Goal: Task Accomplishment & Management: Complete application form

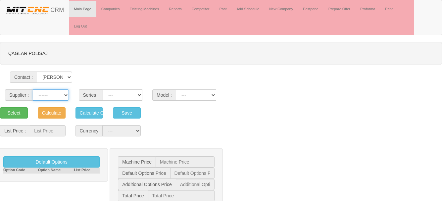
click at [56, 97] on select "------ PEAKART COSMOS GFIR DUOBEI BQ DK" at bounding box center [51, 94] width 36 height 11
click at [55, 97] on select "------ PEAKART COSMOS GFIR DUOBEI BQ DK" at bounding box center [51, 94] width 36 height 11
select select "5"
click at [33, 89] on select "------ PEAKART COSMOS GFIR DUOBEI BQ DK" at bounding box center [51, 94] width 36 height 11
click at [129, 96] on select "MT G TX TF GANTRY AUTOMATION TS MD MYT" at bounding box center [123, 94] width 40 height 11
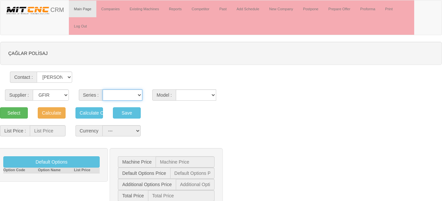
select select "23"
click at [103, 89] on select "MT G TX TF GANTRY AUTOMATION TS MD MYT" at bounding box center [123, 94] width 40 height 11
click at [201, 94] on select "10-1300 10-1300C 10-500 10-500C 10-800 10-800C 4530 6-200 8 Plus 8 PlusC 8-300 …" at bounding box center [196, 94] width 40 height 11
select select "315"
click at [176, 89] on select "10-1300 10-1300C 10-500 10-500C 10-800 10-800C 4530 6-200 8 Plus 8 PlusC 8-300 …" at bounding box center [196, 94] width 40 height 11
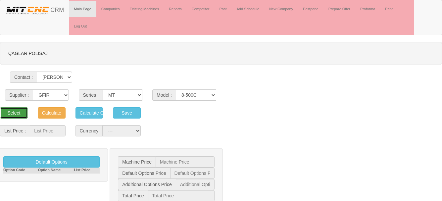
click at [13, 114] on button "Select" at bounding box center [14, 112] width 28 height 11
type input "53.000"
select select "2"
type input "53.000 $"
type input "0 $"
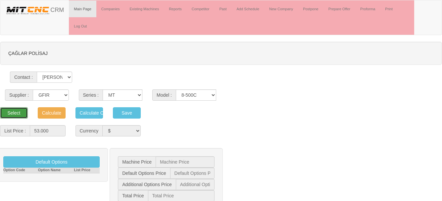
type input "0 $"
type input "53.000 $"
type input "1.281 $"
type input "62.670 €"
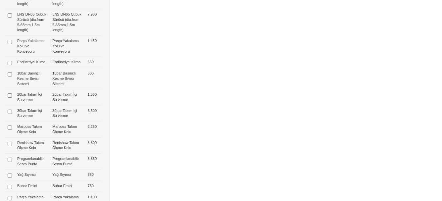
scroll to position [497, 0]
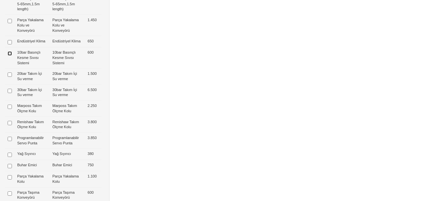
click at [10, 56] on input "checkbox" at bounding box center [10, 53] width 4 height 4
checkbox input "true"
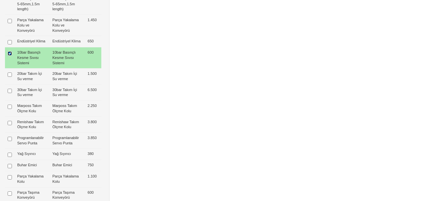
type input "600 $"
type input "53.600 $"
type input "1.295 $"
type input "63.380 €"
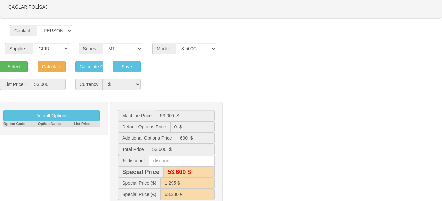
scroll to position [0, 0]
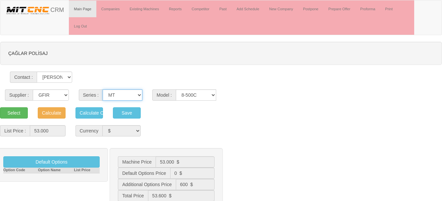
click at [117, 95] on select "MT G TX TF GANTRY AUTOMATION TS MD MYT" at bounding box center [123, 94] width 40 height 11
click at [184, 95] on select "10-1300 10-1300C 10-500 10-500C 10-800 10-800C 4530 6-200 8 Plus 8 PlusC 8-300 …" at bounding box center [196, 94] width 40 height 11
select select "316"
click at [176, 89] on select "10-1300 10-1300C 10-500 10-500C 10-800 10-800C 4530 6-200 8 Plus 8 PlusC 8-300 …" at bounding box center [196, 94] width 40 height 11
click at [20, 112] on button "Select" at bounding box center [14, 112] width 28 height 11
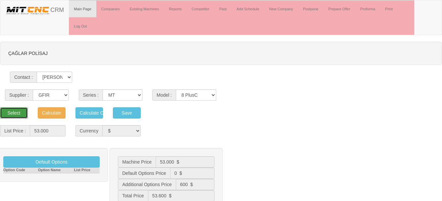
type input "59.000"
type input "59.000 $"
type input "0 $"
type input "59.000 $"
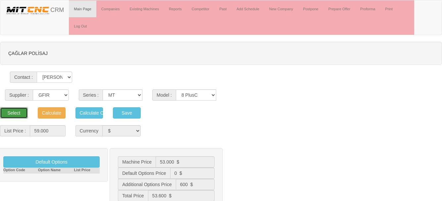
type input "1.426 $"
type input "69.765 €"
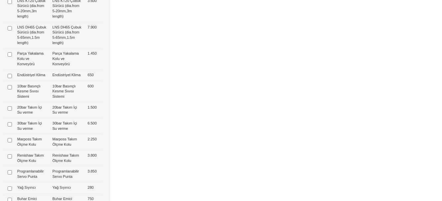
scroll to position [463, 0]
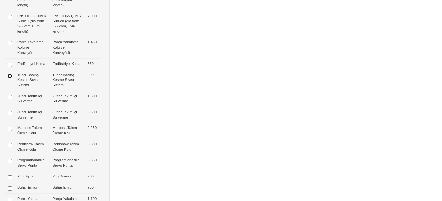
click at [9, 78] on input "checkbox" at bounding box center [10, 76] width 4 height 4
checkbox input "true"
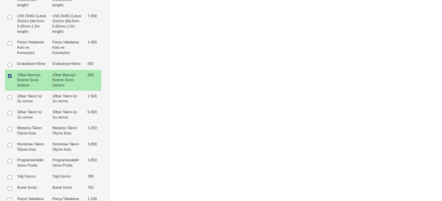
type input "600 $"
type input "59.600 $"
type input "1.440 $"
type input "70.474 €"
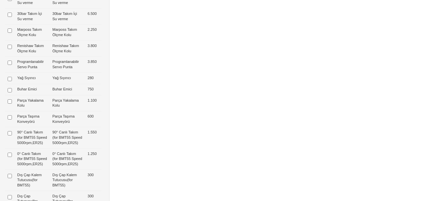
scroll to position [563, 0]
click at [10, 64] on input "checkbox" at bounding box center [10, 62] width 4 height 4
checkbox input "true"
type input "4.450 $"
type input "63.450 $"
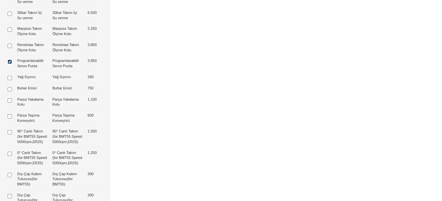
type input "63.400 $"
type input "1.533 $"
type input "75.027 €"
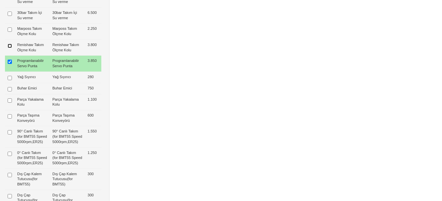
click at [11, 48] on input "checkbox" at bounding box center [10, 46] width 4 height 4
checkbox input "true"
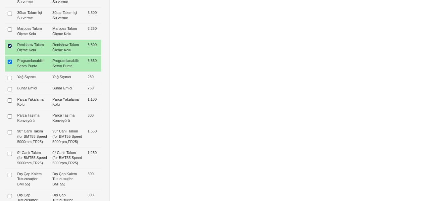
type input "8.250 $"
type input "67.250 $"
type input "67.200 $"
type input "1.625 $"
type input "79.520 €"
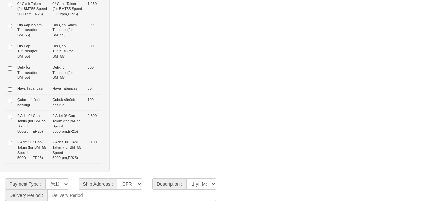
scroll to position [748, 0]
click at [10, 117] on input "checkbox" at bounding box center [10, 117] width 4 height 4
checkbox input "true"
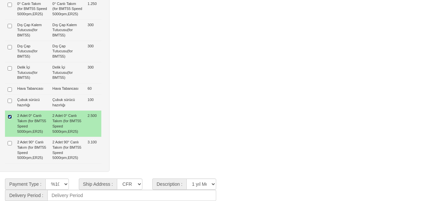
type input "10.750 $"
type input "69.750 $"
type input "69.800 $"
type input "1.686 $"
type input "82.476 €"
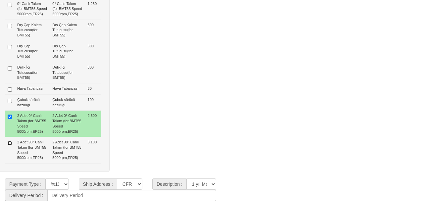
click at [10, 143] on input "checkbox" at bounding box center [10, 143] width 4 height 4
checkbox input "true"
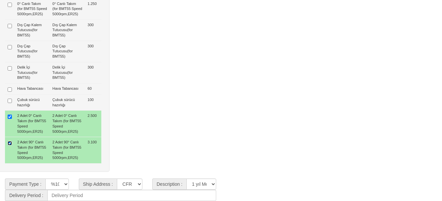
type input "13.850 $"
type input "72.850 $"
type input "72.800 $"
type input "1.761 $"
type input "86.142 €"
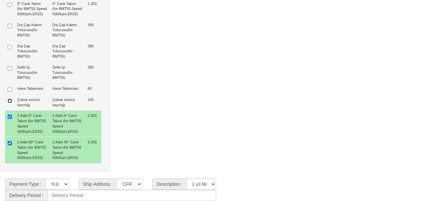
click at [10, 100] on input "checkbox" at bounding box center [10, 101] width 4 height 4
checkbox input "true"
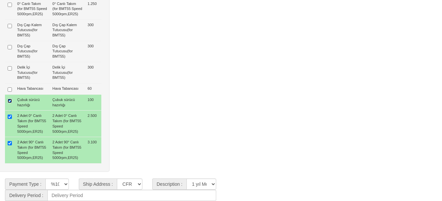
type input "13.950 $"
type input "72.950 $"
type input "73.000 $"
type input "1.763 $"
type input "86.260 €"
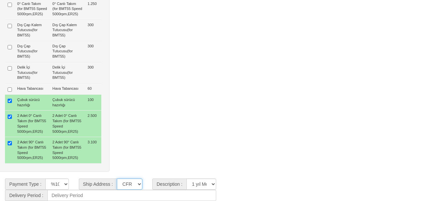
click at [130, 183] on select "CFR İZMİT CIF/İZMİT (Gümrük Vergisi , Nakliye ve KDV Dahil Değildir.) CIF/İSTAN…" at bounding box center [129, 183] width 25 height 11
select select "3"
click at [117, 178] on select "CFR İZMİT CIF/İZMİT (Gümrük Vergisi , Nakliye ve KDV Dahil Değildir.) CIF/İSTAN…" at bounding box center [129, 183] width 25 height 11
click at [202, 182] on select "**********" at bounding box center [201, 183] width 30 height 11
select select "4"
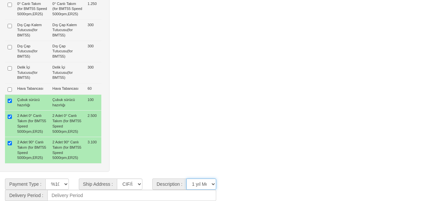
click at [186, 178] on select "**********" at bounding box center [201, 183] width 30 height 11
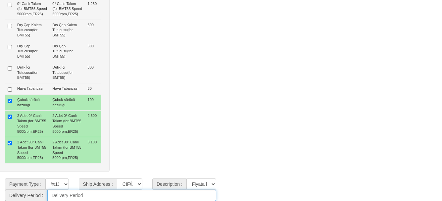
click at [96, 194] on input at bounding box center [131, 195] width 169 height 11
type input "Hemen"
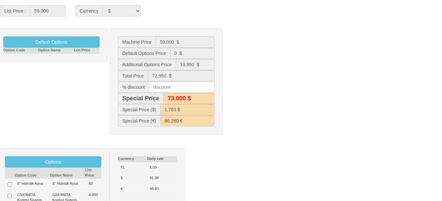
scroll to position [119, 0]
click at [170, 90] on input "text" at bounding box center [182, 87] width 66 height 11
type input "15"
type input "72.200 $"
type input "1.745 $"
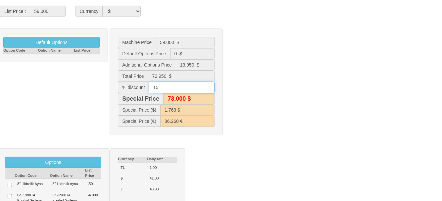
type input "84.544 €"
type input "62.000 $"
type input "1.498 $"
type input "62.323 €"
type input "15"
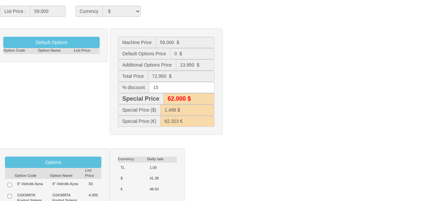
click at [275, 90] on div "Default Options Option Code Option Name List Price Machine Price 59.000 $ Defau…" at bounding box center [221, 84] width 452 height 113
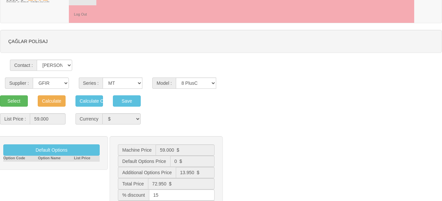
scroll to position [0, 0]
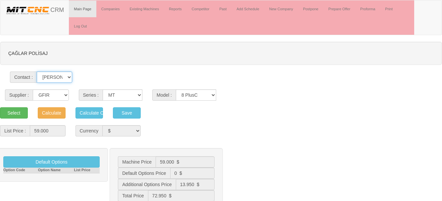
click at [71, 76] on select "Mustafa Çağlar Koç" at bounding box center [54, 76] width 35 height 11
click at [104, 76] on div "Contact : Mustafa Çağlar Koç" at bounding box center [221, 62] width 442 height 41
click at [129, 115] on button "Save" at bounding box center [127, 112] width 28 height 11
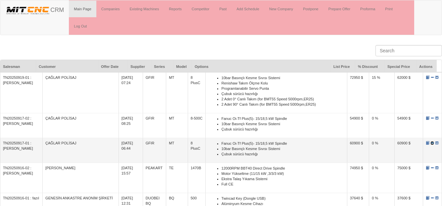
click at [430, 144] on span at bounding box center [432, 143] width 4 height 4
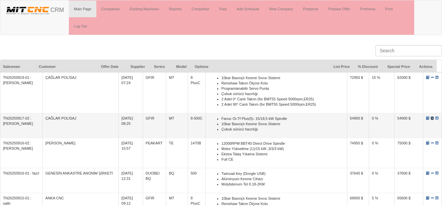
click at [430, 119] on span at bounding box center [432, 118] width 4 height 4
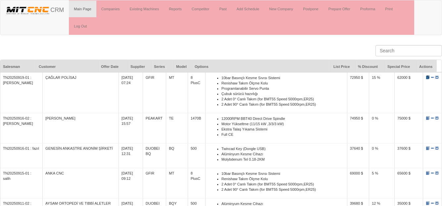
click at [426, 77] on span at bounding box center [428, 77] width 4 height 4
